Goal: Task Accomplishment & Management: Use online tool/utility

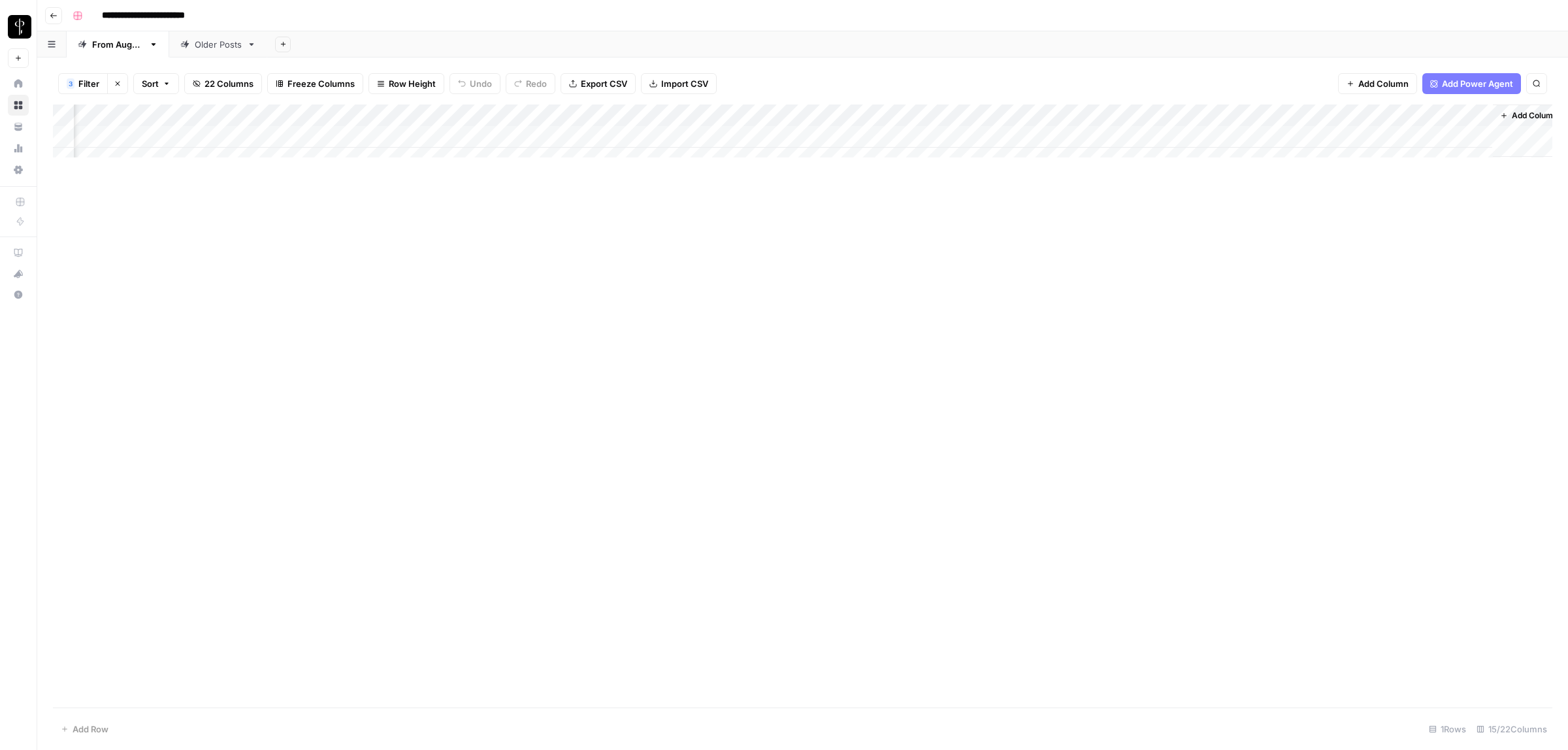
scroll to position [0, 526]
click at [474, 135] on div "Add Column" at bounding box center [802, 137] width 1499 height 65
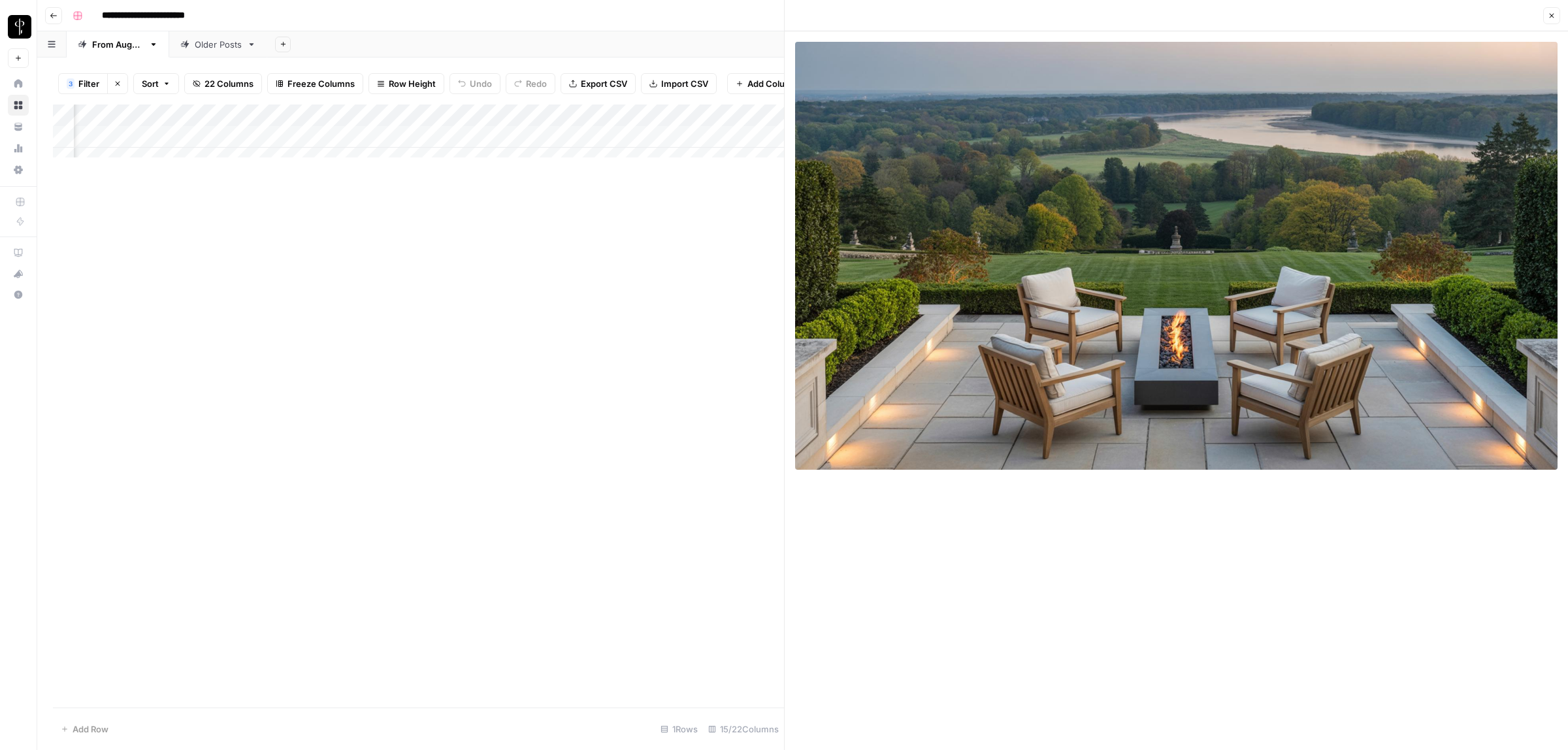
click at [596, 335] on div "Add Column" at bounding box center [418, 406] width 731 height 603
click at [1546, 18] on button "Close" at bounding box center [1551, 16] width 17 height 17
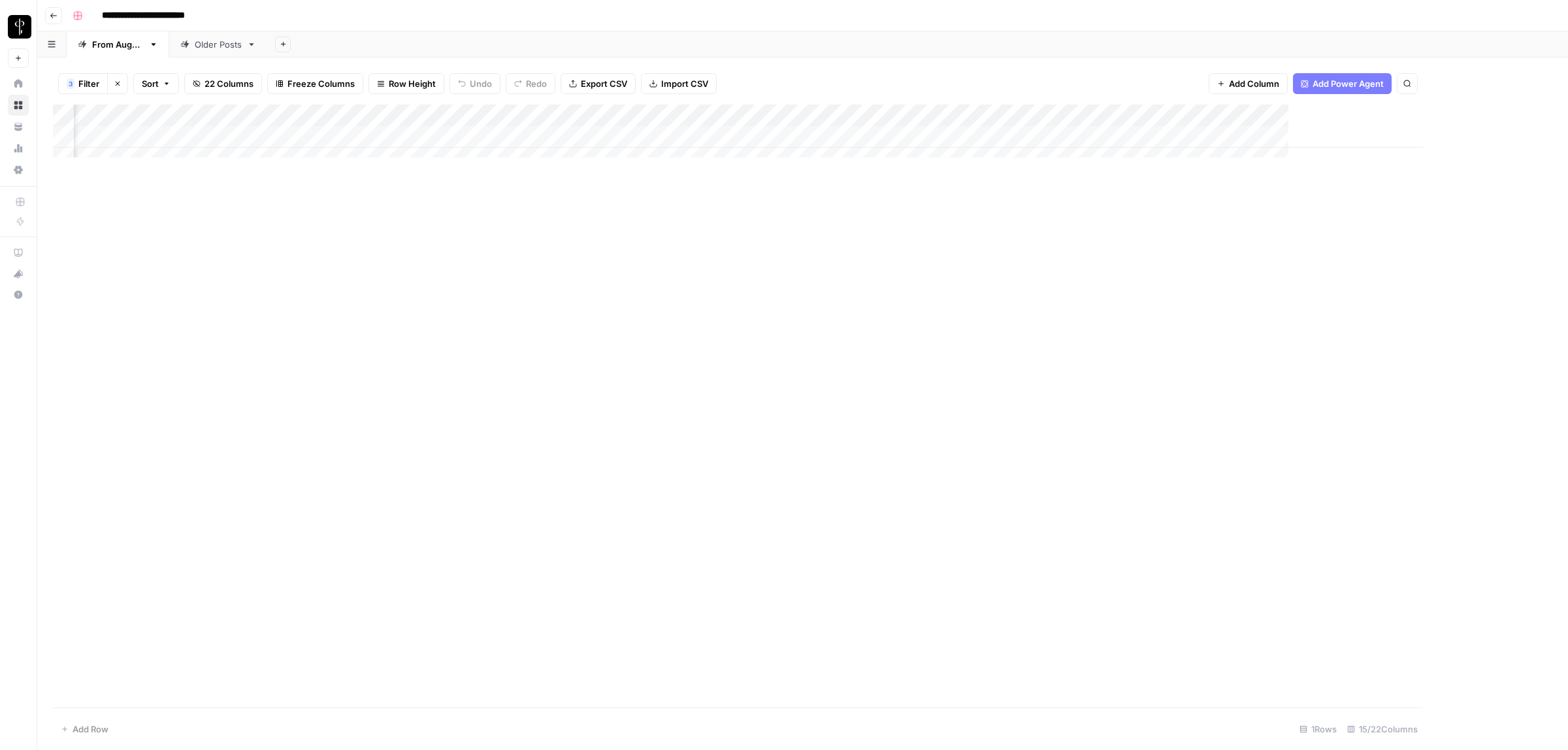
scroll to position [0, 511]
click at [642, 135] on div "Add Column" at bounding box center [802, 137] width 1499 height 65
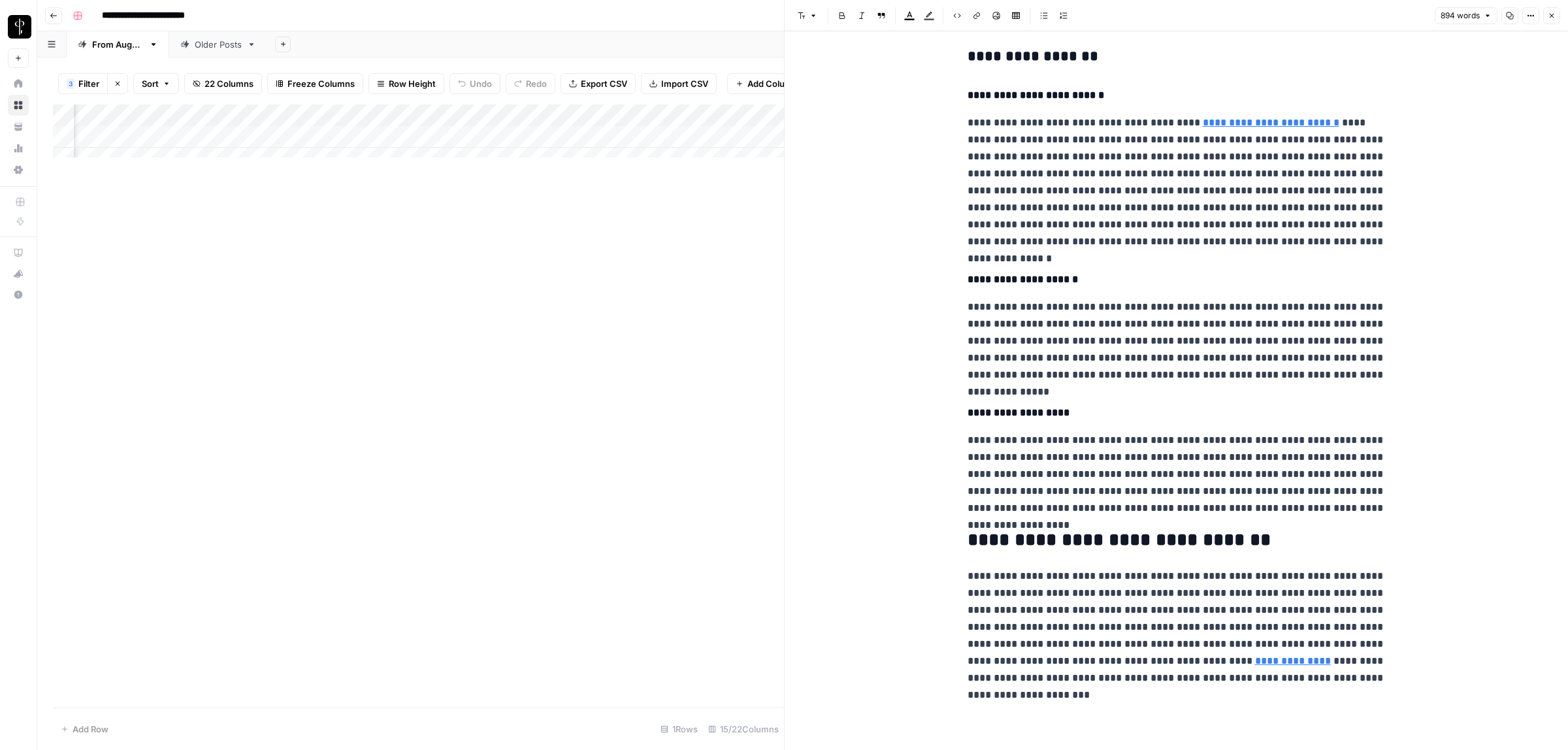
scroll to position [1129, 0]
click at [1255, 657] on link "**********" at bounding box center [1293, 660] width 75 height 10
click at [1406, 640] on icon at bounding box center [1405, 639] width 8 height 8
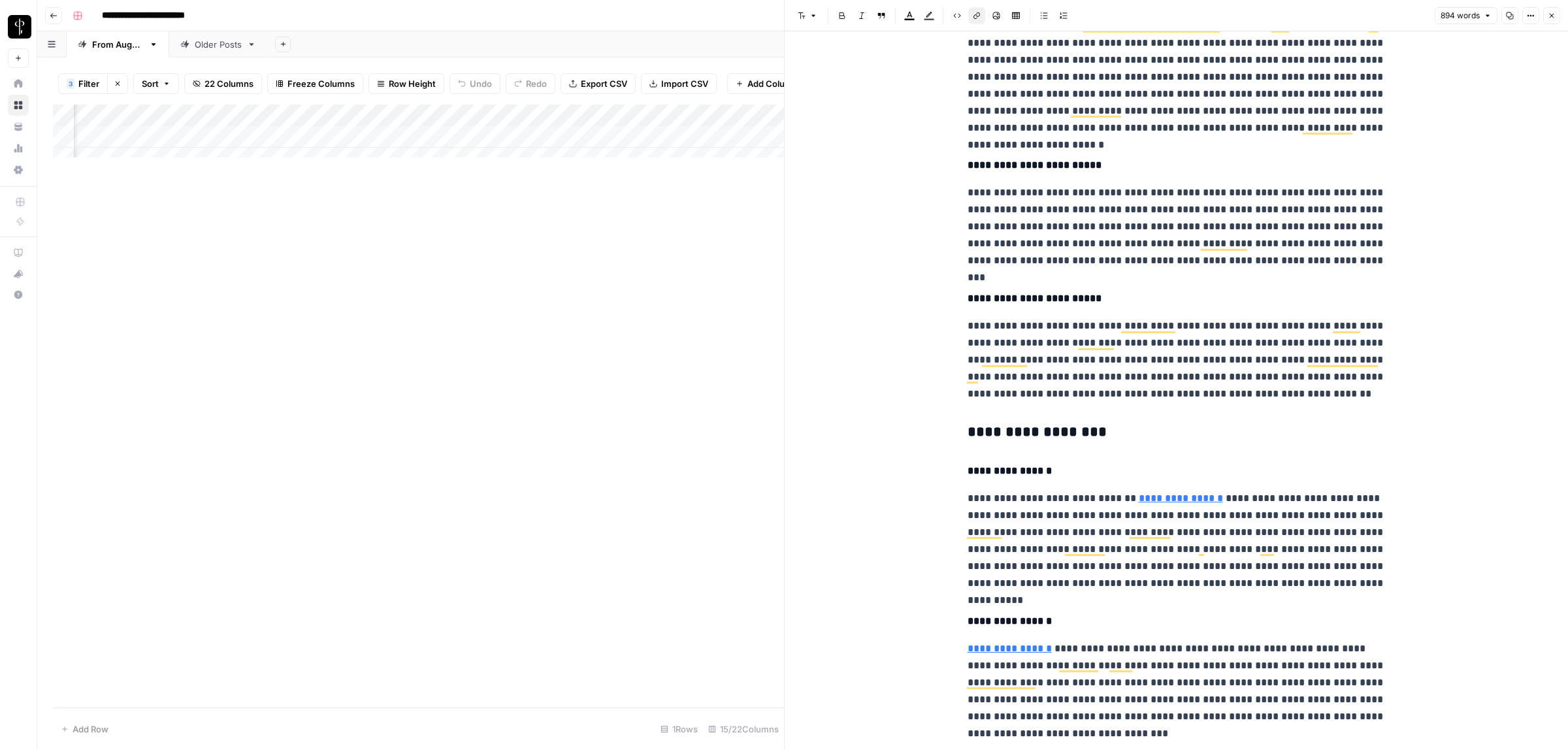
scroll to position [0, 0]
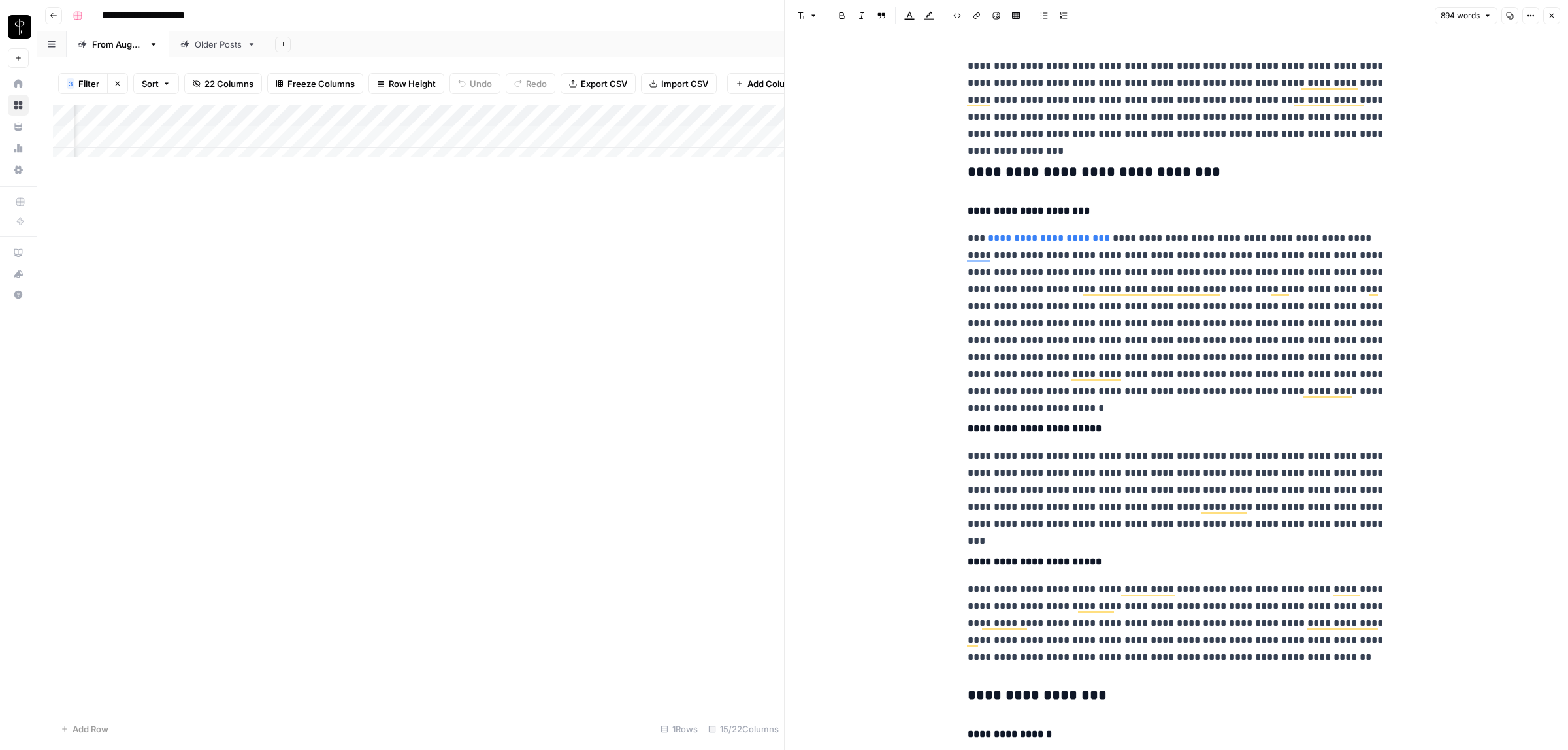
click at [817, 17] on icon "button" at bounding box center [813, 15] width 8 height 8
click at [850, 80] on span "heading 2" at bounding box center [850, 85] width 63 height 16
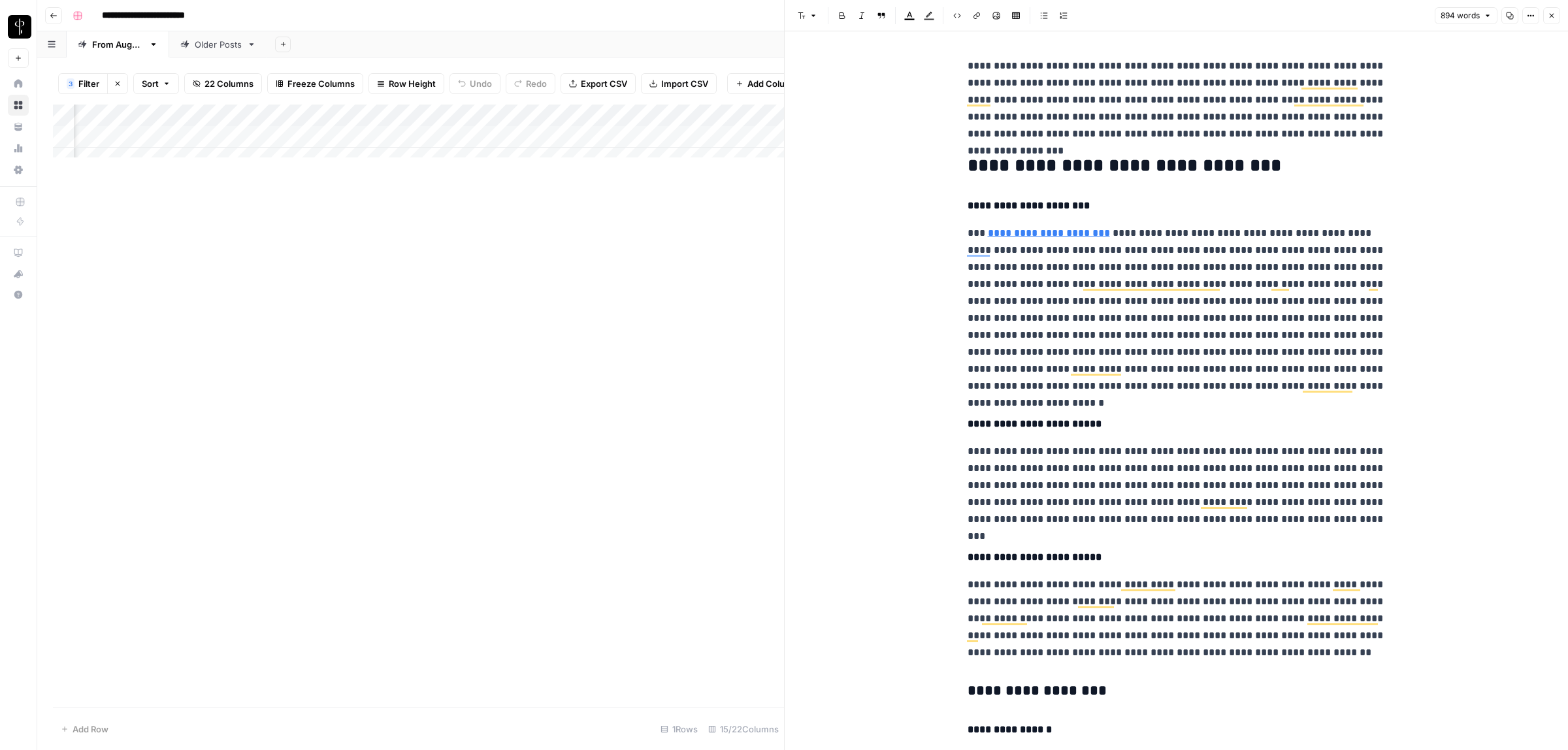
click at [817, 8] on button "Font style" at bounding box center [808, 16] width 30 height 17
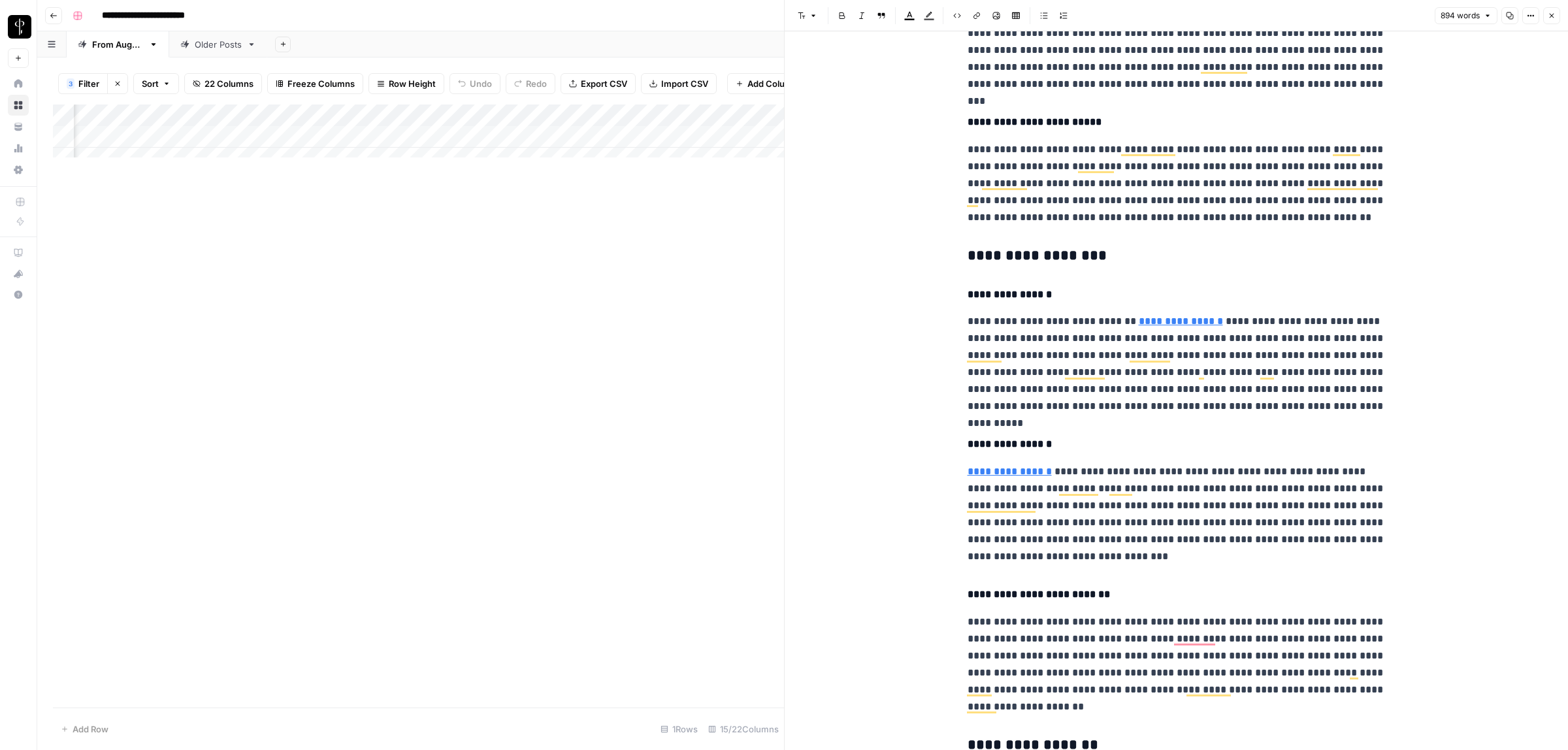
scroll to position [435, 0]
click at [960, 256] on div "**********" at bounding box center [1177, 507] width 434 height 1780
click at [812, 10] on button "Font style" at bounding box center [808, 16] width 30 height 17
click at [861, 84] on span "heading 2" at bounding box center [850, 85] width 63 height 16
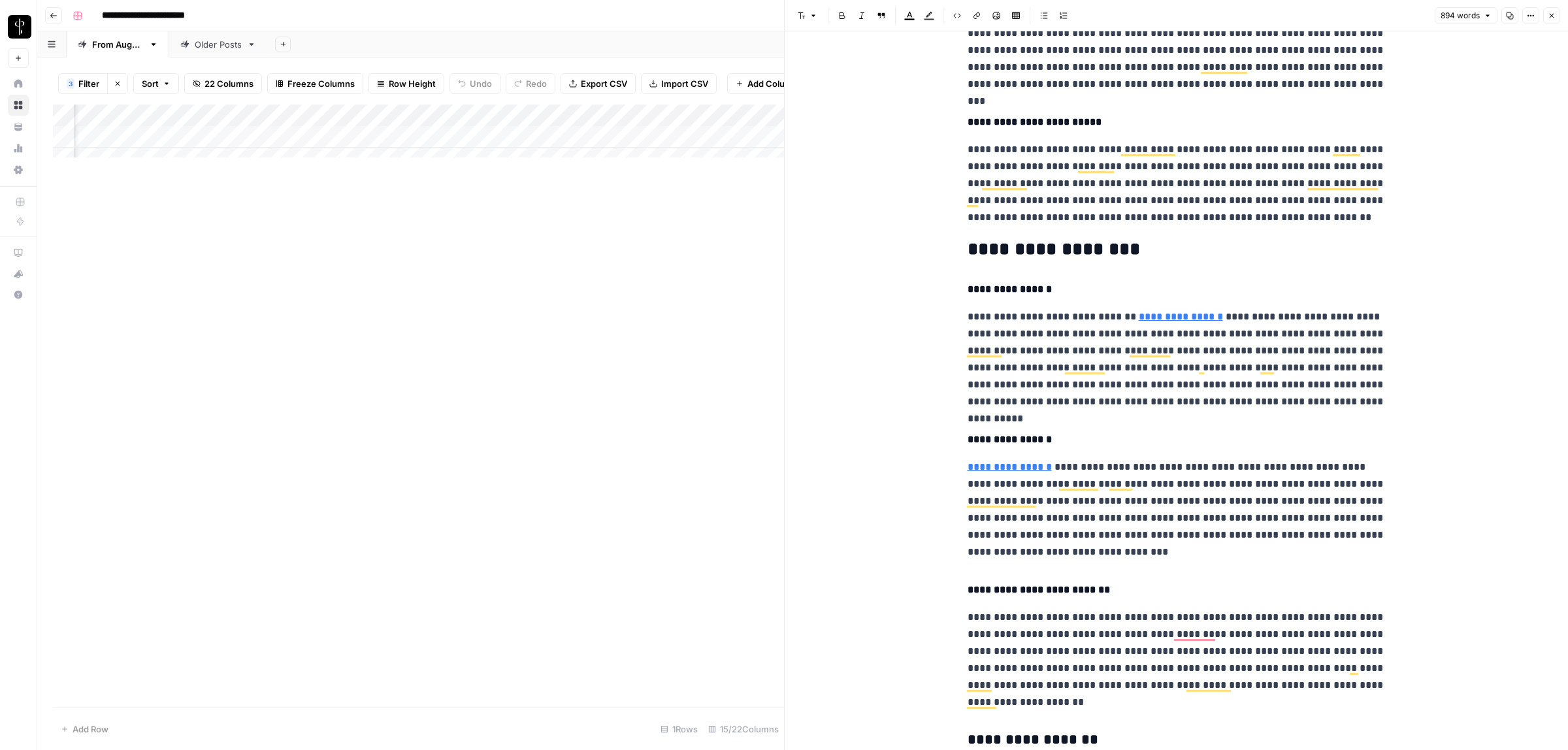
click at [960, 292] on div "**********" at bounding box center [1177, 504] width 434 height 1775
click at [812, 15] on icon "button" at bounding box center [813, 16] width 4 height 2
click at [960, 248] on div "**********" at bounding box center [1177, 504] width 434 height 1775
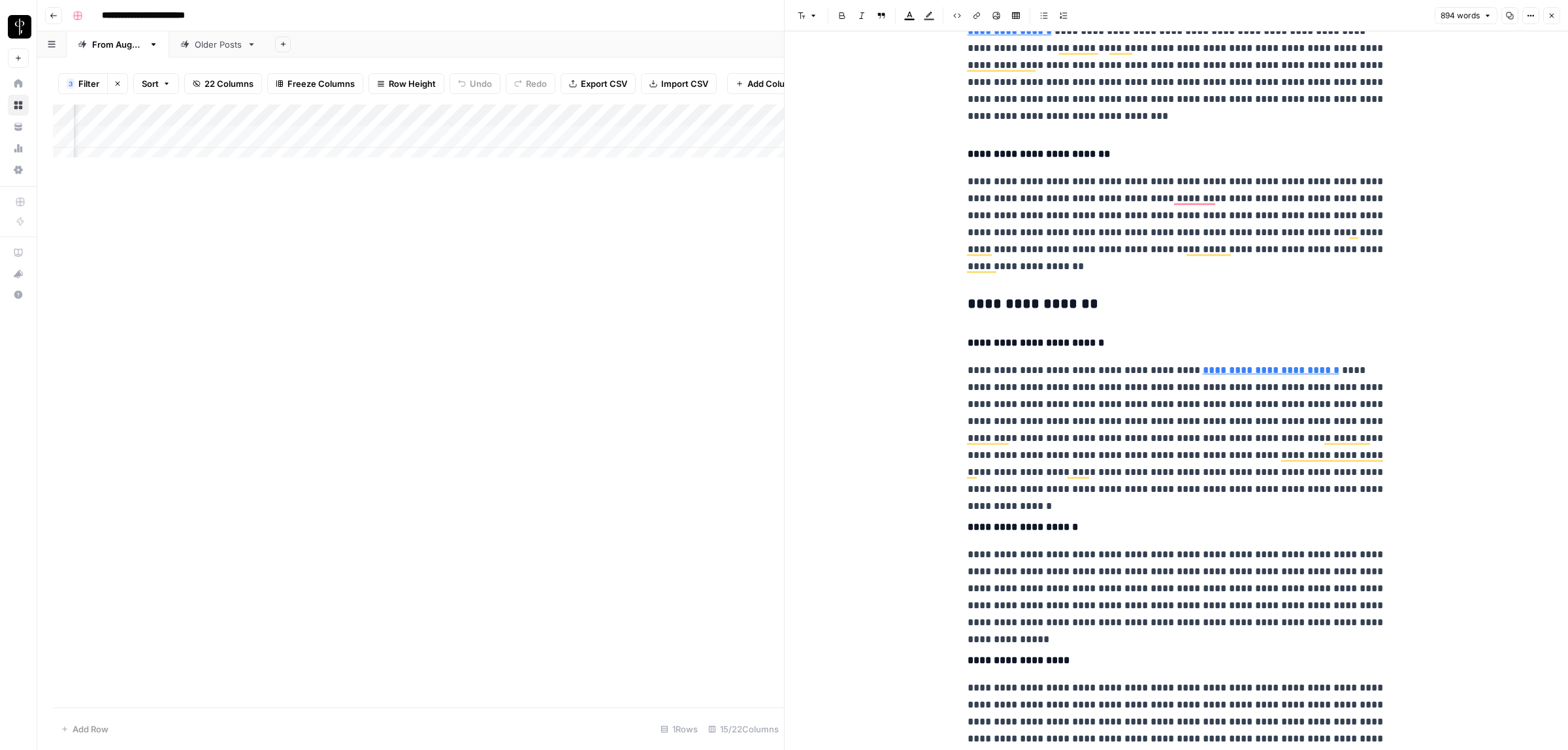
click at [960, 301] on div "**********" at bounding box center [1177, 69] width 434 height 1775
click at [815, 15] on icon "button" at bounding box center [813, 16] width 4 height 2
click at [861, 84] on span "heading 2" at bounding box center [850, 85] width 63 height 16
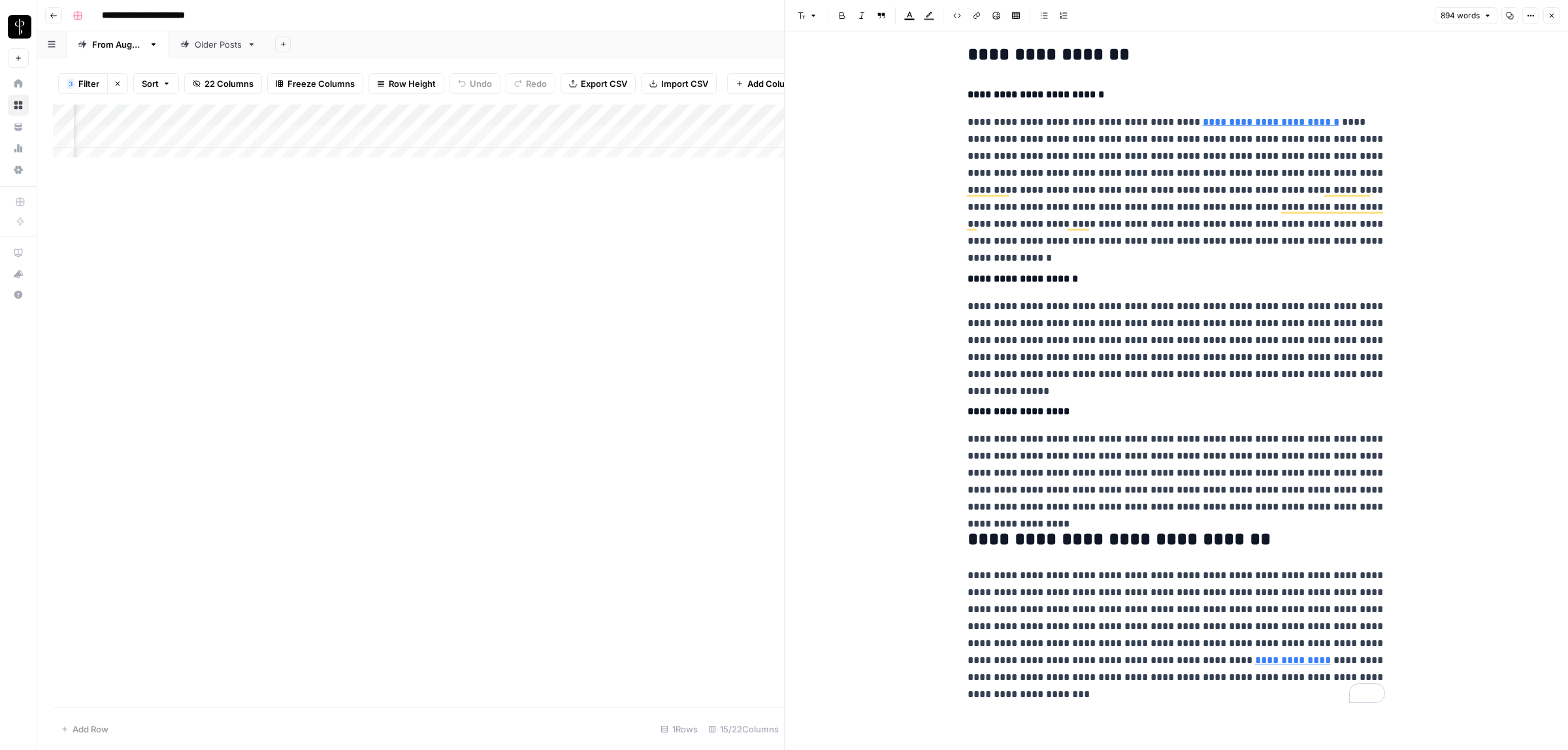
click at [805, 21] on button "Font style" at bounding box center [808, 16] width 30 height 17
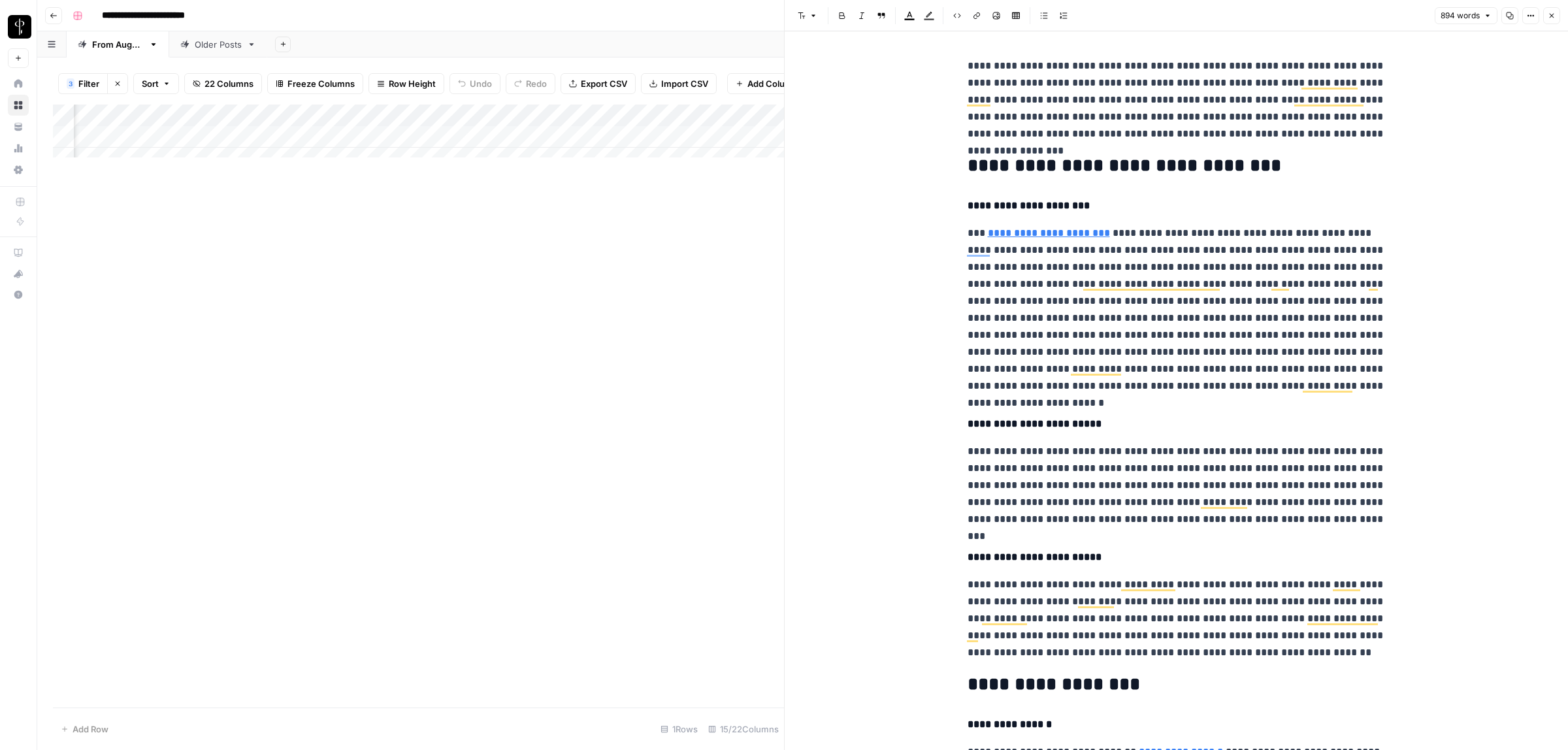
click at [1550, 15] on icon "button" at bounding box center [1551, 15] width 8 height 8
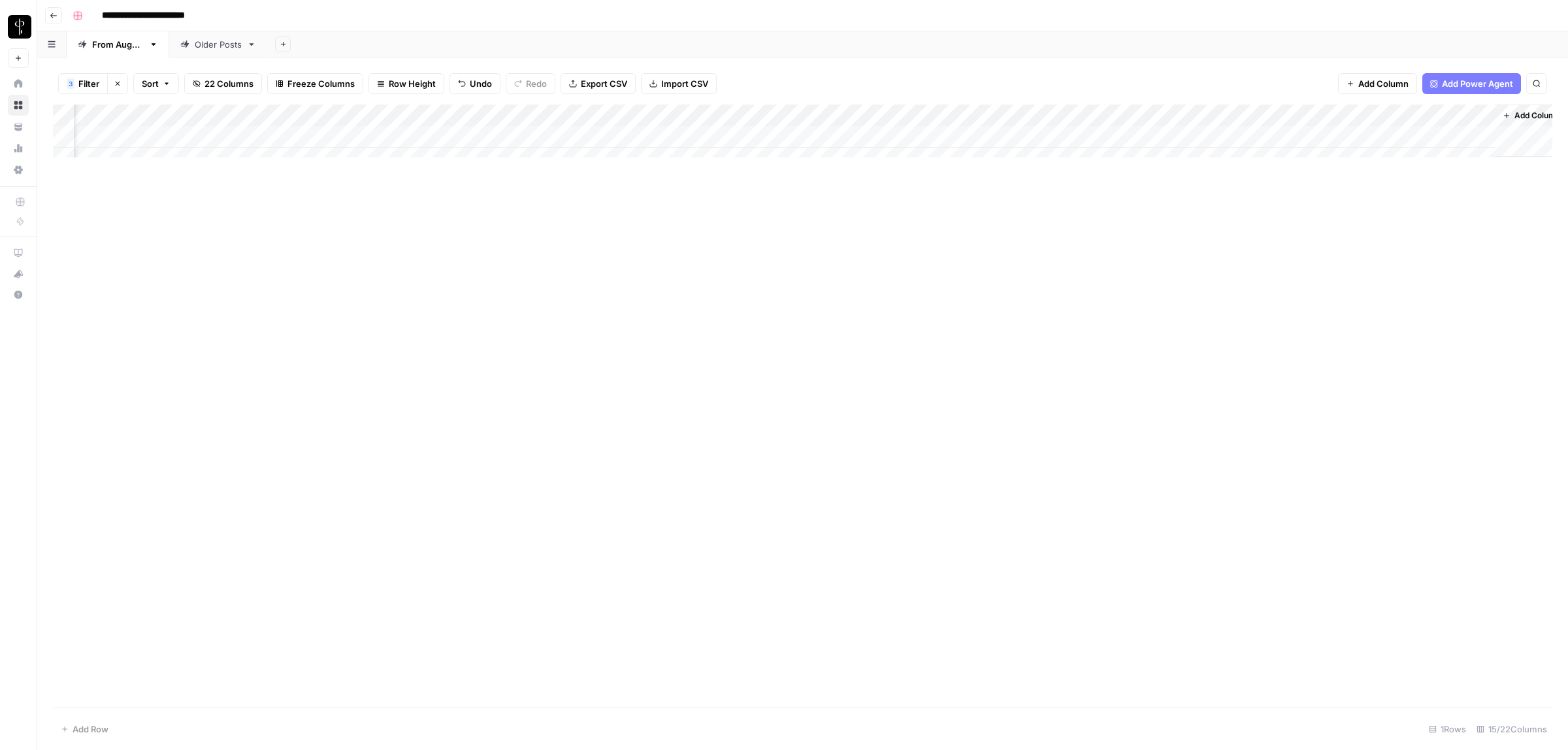
click at [935, 135] on div "Add Column" at bounding box center [802, 137] width 1499 height 65
click at [989, 131] on div "Add Column" at bounding box center [802, 137] width 1499 height 65
type textarea "**********"
click at [1253, 136] on div "Add Column" at bounding box center [802, 137] width 1499 height 65
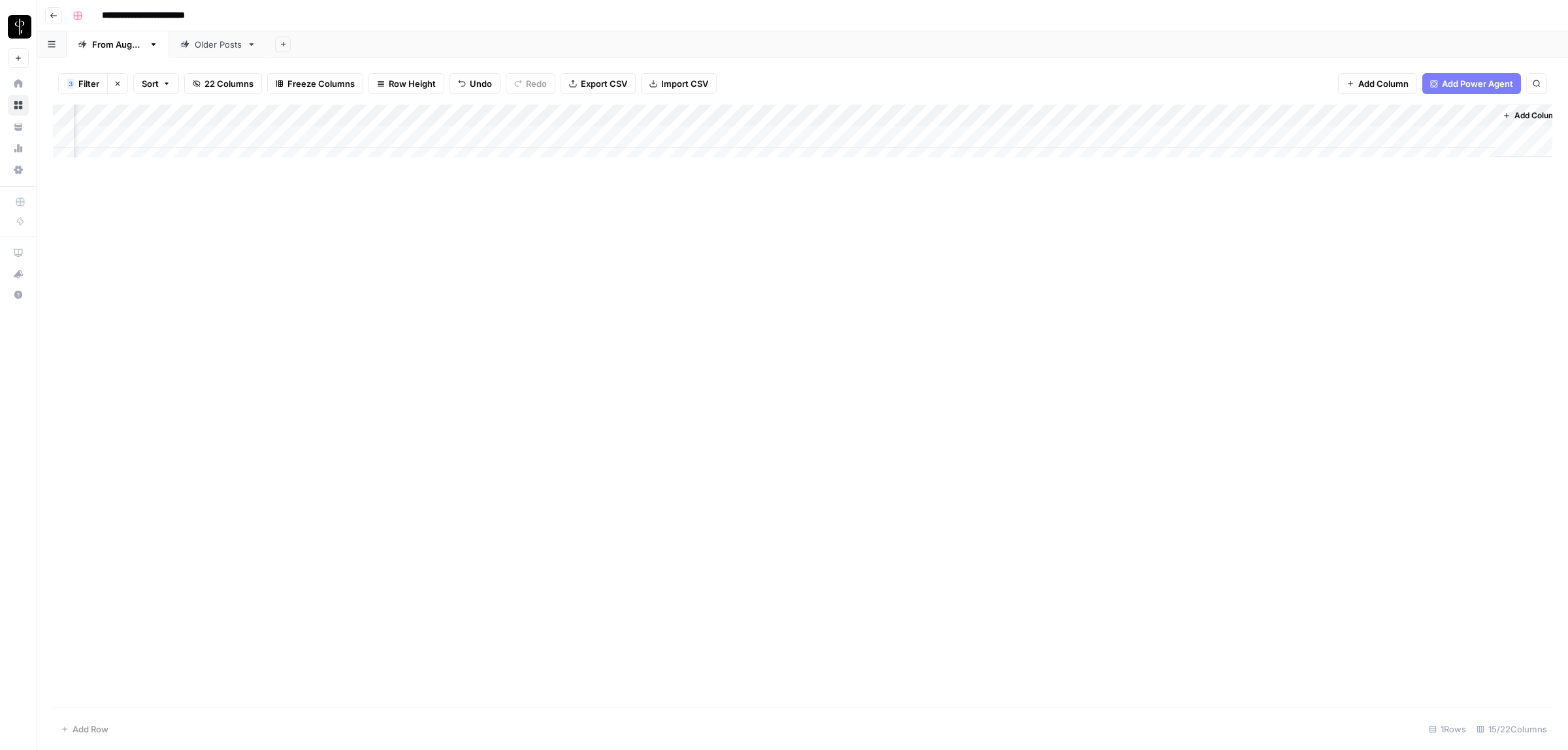
click at [1253, 136] on div "Add Column" at bounding box center [802, 137] width 1499 height 65
click at [1265, 189] on button "Posted" at bounding box center [1261, 187] width 39 height 16
click at [1188, 305] on div "Add Column" at bounding box center [802, 406] width 1499 height 603
